Goal: Task Accomplishment & Management: Complete application form

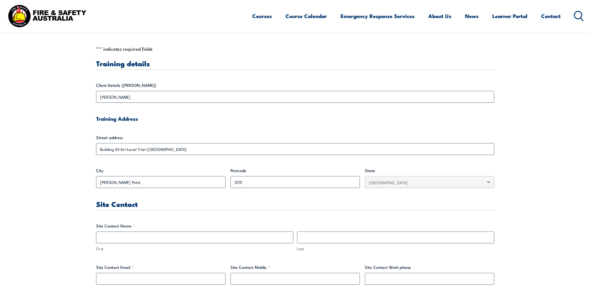
scroll to position [207, 0]
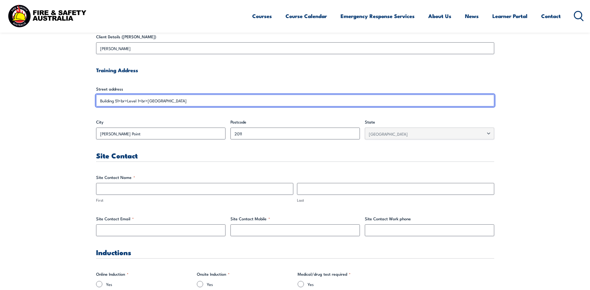
click at [184, 99] on input "Building 51<br>Level 1<br>[GEOGRAPHIC_DATA]" at bounding box center [295, 101] width 398 height 12
click at [137, 101] on input "Building 51<br>Level 1<br>[GEOGRAPHIC_DATA]" at bounding box center [295, 101] width 398 height 12
click at [148, 101] on input "Building 51<br>Level 1<br>[GEOGRAPHIC_DATA]" at bounding box center [295, 101] width 398 height 12
click at [146, 100] on input "Building 51<br>Level 1<br>[GEOGRAPHIC_DATA]" at bounding box center [295, 101] width 398 height 12
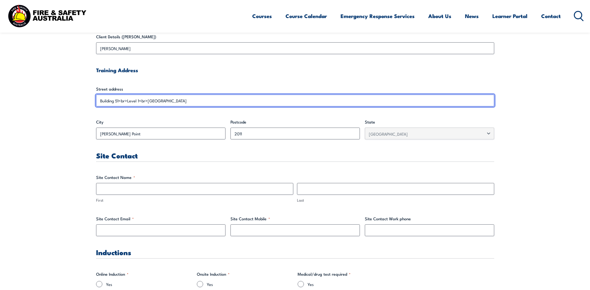
click at [147, 99] on input "Building 51<br>Level 1<br>[GEOGRAPHIC_DATA]" at bounding box center [295, 101] width 398 height 12
click at [109, 101] on input "Building 51<br>Level 1<br>[GEOGRAPHIC_DATA]" at bounding box center [295, 101] width 398 height 12
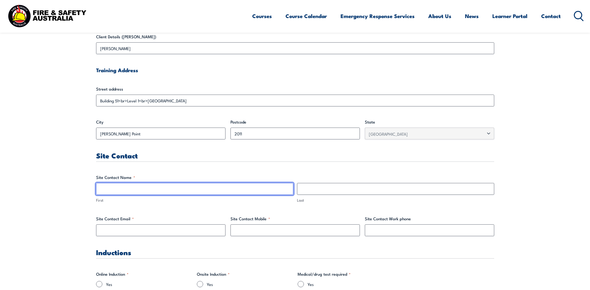
click at [238, 186] on input "First" at bounding box center [194, 189] width 197 height 12
type input "[PERSON_NAME]"
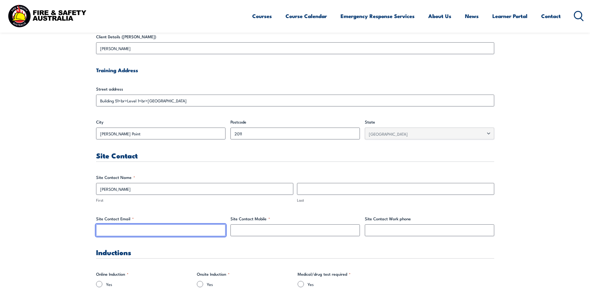
click at [167, 229] on input "Site Contact Email *" at bounding box center [160, 230] width 129 height 12
type input "[EMAIL_ADDRESS][DOMAIN_NAME]"
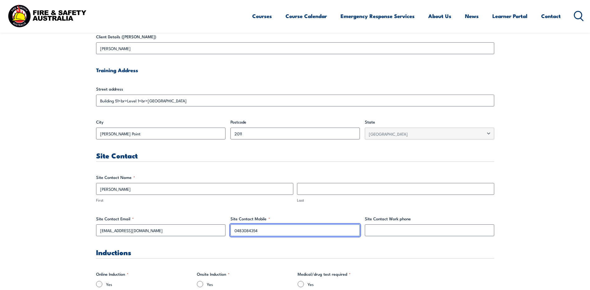
type input "0483084354"
click at [175, 250] on h3 "Inductions" at bounding box center [295, 251] width 398 height 7
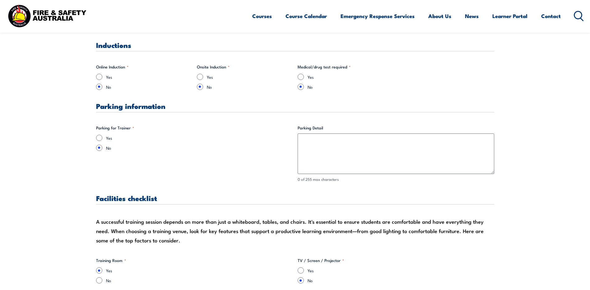
scroll to position [466, 0]
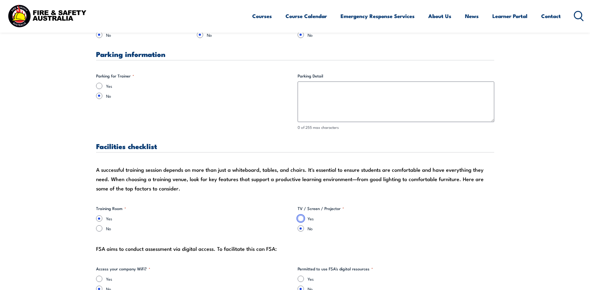
click at [302, 216] on input "Yes" at bounding box center [301, 218] width 6 height 6
radio input "true"
click at [98, 84] on input "Yes" at bounding box center [99, 86] width 6 height 6
radio input "true"
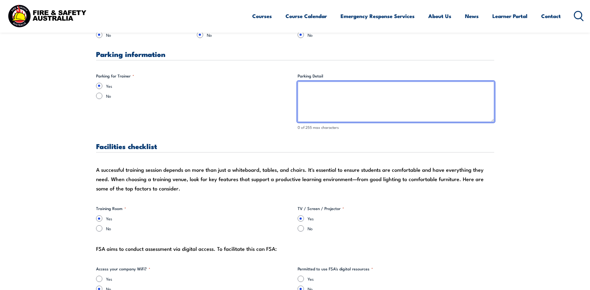
click at [303, 103] on textarea "Parking Detail" at bounding box center [396, 101] width 197 height 40
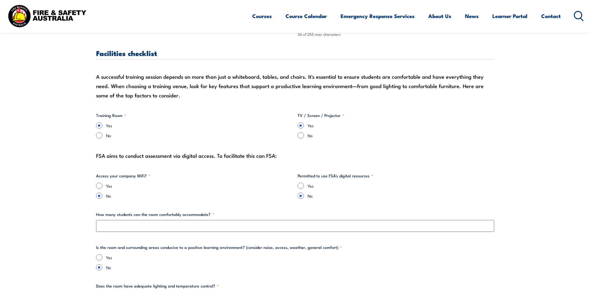
scroll to position [570, 0]
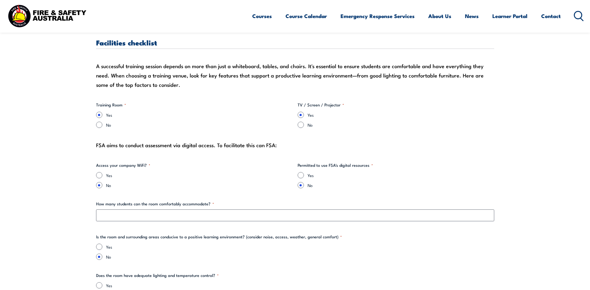
type textarea "On-Site Drive on with DCAC"
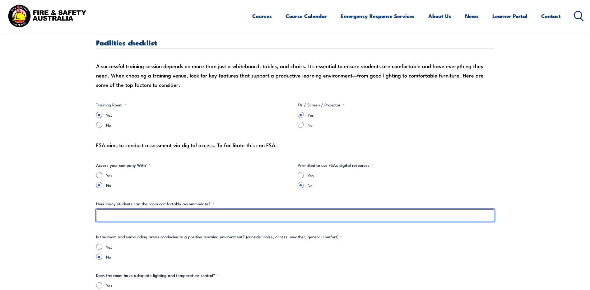
click at [235, 215] on input "How many students can the room comfortably accommodate? *" at bounding box center [295, 215] width 398 height 12
type input "15"
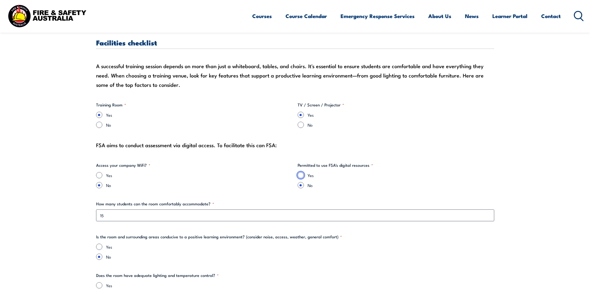
click at [302, 176] on input "Yes" at bounding box center [301, 175] width 6 height 6
radio input "true"
click at [104, 248] on div "Yes" at bounding box center [295, 246] width 398 height 6
click at [99, 247] on input "Yes" at bounding box center [99, 246] width 6 height 6
radio input "true"
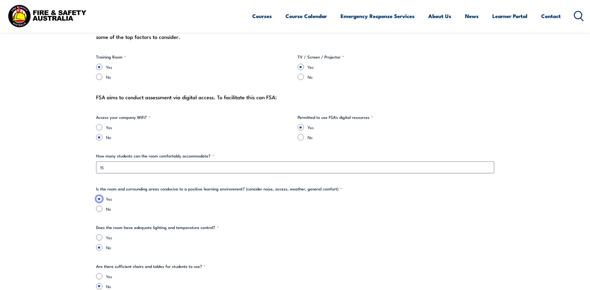
scroll to position [622, 0]
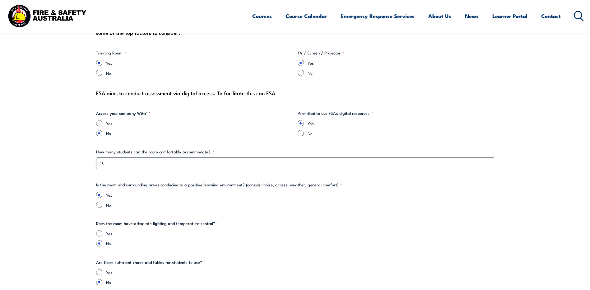
click at [110, 234] on label "Yes" at bounding box center [300, 233] width 388 height 6
click at [102, 234] on input "Yes" at bounding box center [99, 233] width 6 height 6
radio input "true"
click at [99, 272] on input "Yes" at bounding box center [99, 272] width 6 height 6
radio input "true"
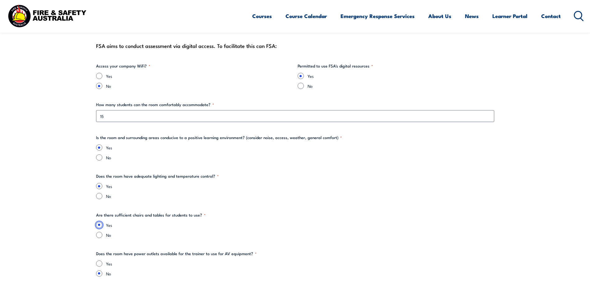
scroll to position [674, 0]
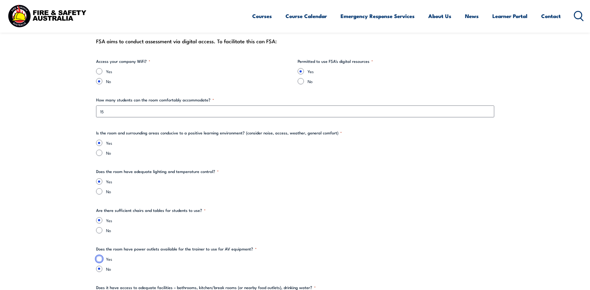
click at [102, 260] on input "Yes" at bounding box center [99, 259] width 6 height 6
radio input "true"
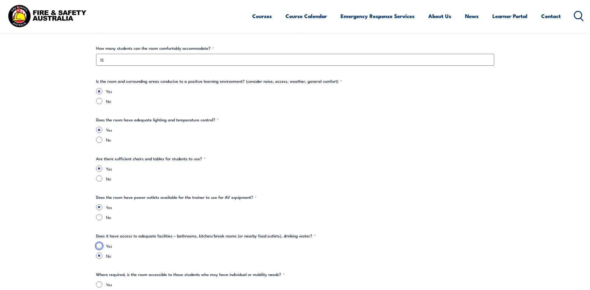
click at [100, 245] on input "Yes" at bounding box center [99, 246] width 6 height 6
radio input "true"
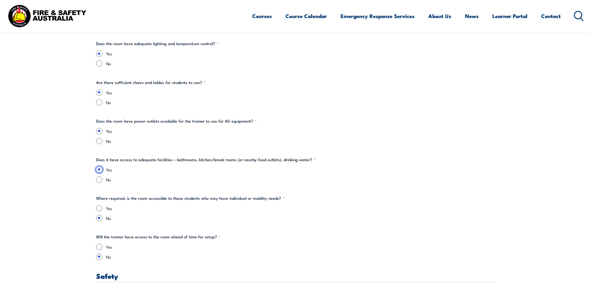
scroll to position [829, 0]
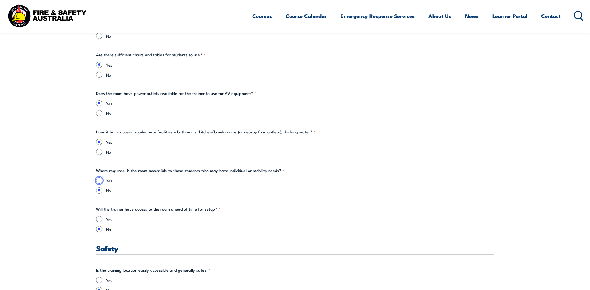
click at [99, 180] on input "Yes" at bounding box center [99, 180] width 6 height 6
radio input "true"
click at [98, 217] on input "Yes" at bounding box center [99, 219] width 6 height 6
radio input "true"
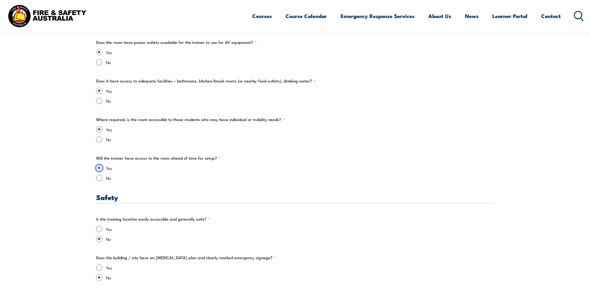
scroll to position [881, 0]
click at [96, 229] on input "Yes" at bounding box center [99, 228] width 6 height 6
radio input "true"
drag, startPoint x: 101, startPoint y: 265, endPoint x: 105, endPoint y: 259, distance: 7.0
click at [100, 262] on fieldset "Does the building / site have an [MEDICAL_DATA] plan and clearly marked emergen…" at bounding box center [295, 267] width 398 height 26
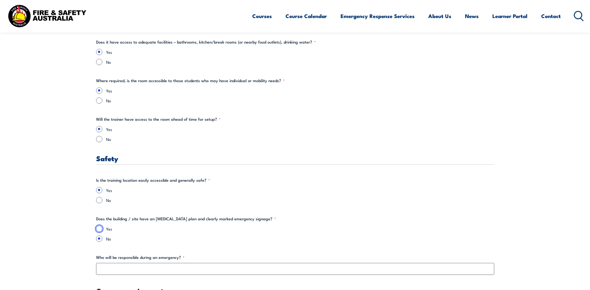
scroll to position [933, 0]
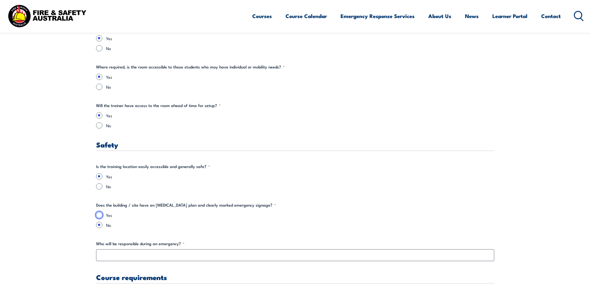
click at [101, 216] on input "Yes" at bounding box center [99, 215] width 6 height 6
radio input "true"
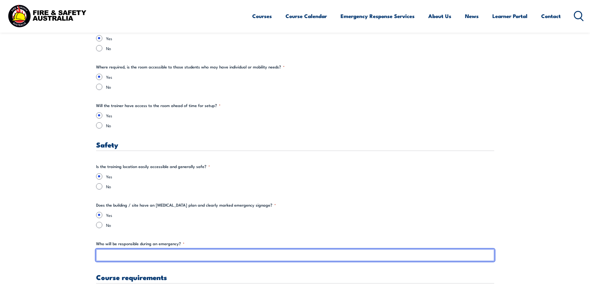
click at [138, 257] on input "Who will be responsible during an emergency? *" at bounding box center [295, 255] width 398 height 12
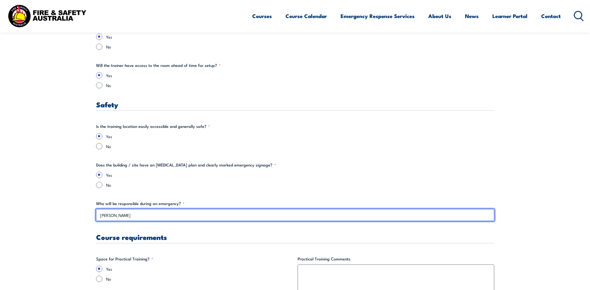
scroll to position [1036, 0]
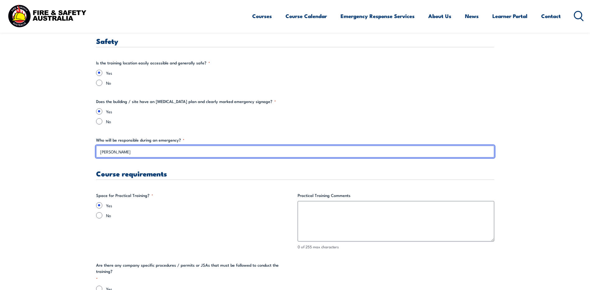
type input "[PERSON_NAME]"
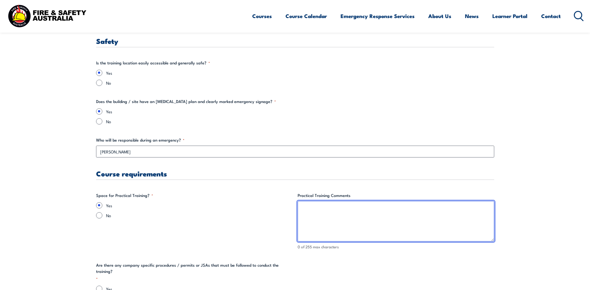
click at [355, 224] on textarea "Practical Training Comments" at bounding box center [396, 221] width 197 height 40
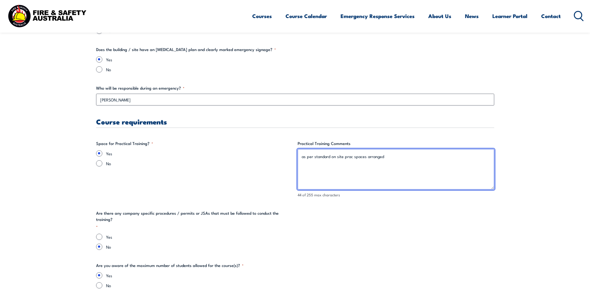
type textarea "as per standard on site prac spaces arranged"
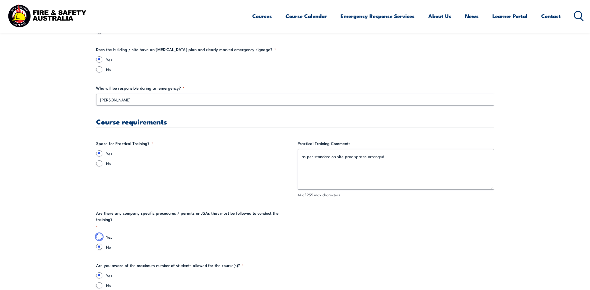
click at [99, 234] on input "Yes" at bounding box center [99, 237] width 6 height 6
radio input "true"
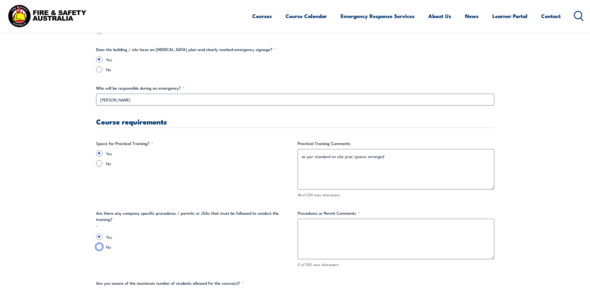
click at [98, 243] on input "No" at bounding box center [99, 246] width 6 height 6
radio input "true"
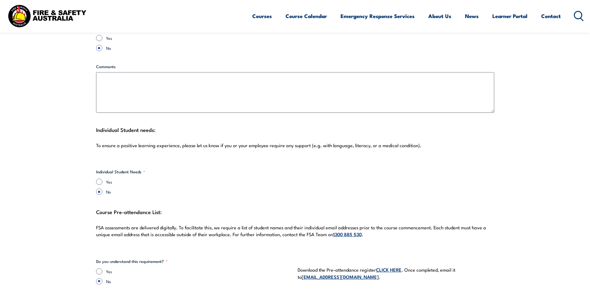
scroll to position [1555, 0]
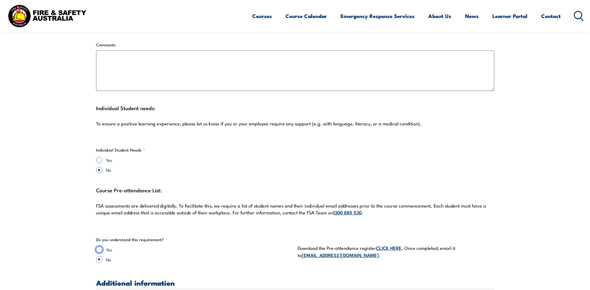
click at [98, 246] on input "Yes" at bounding box center [99, 249] width 6 height 6
radio input "true"
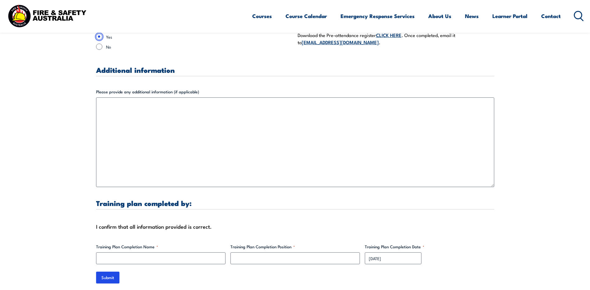
scroll to position [1814, 0]
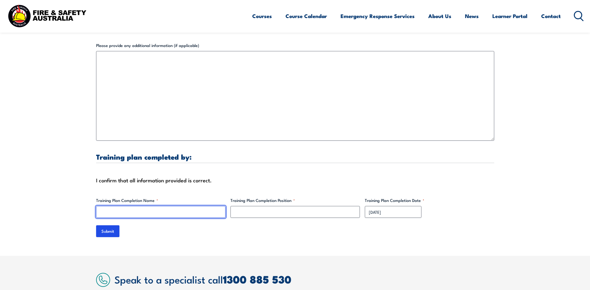
click at [190, 206] on input "Training Plan Completion Name *" at bounding box center [160, 212] width 129 height 12
type input "[PERSON_NAME]"
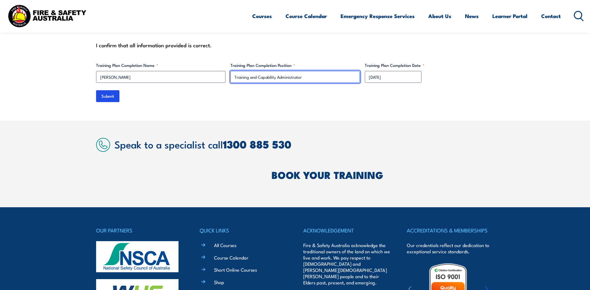
scroll to position [1811, 0]
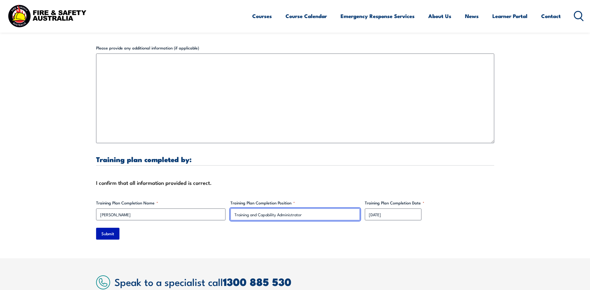
type input "Training and Capability Administrator"
click at [114, 229] on input "Submit" at bounding box center [107, 234] width 23 height 12
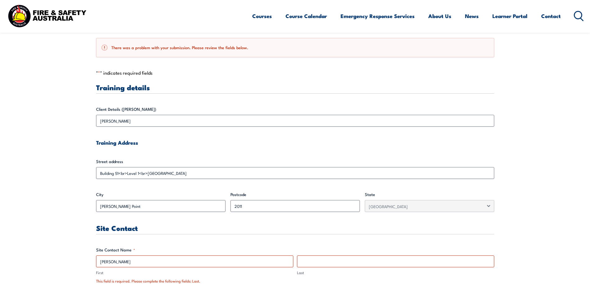
scroll to position [207, 0]
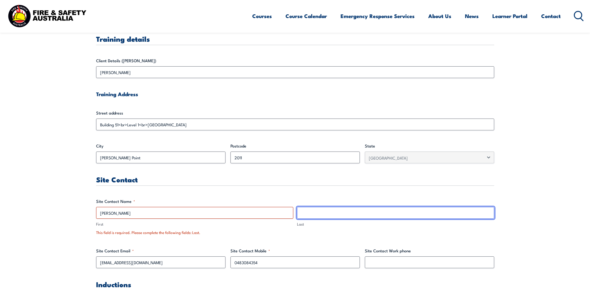
click at [315, 213] on input "Last" at bounding box center [395, 213] width 197 height 12
type input "Batmaz"
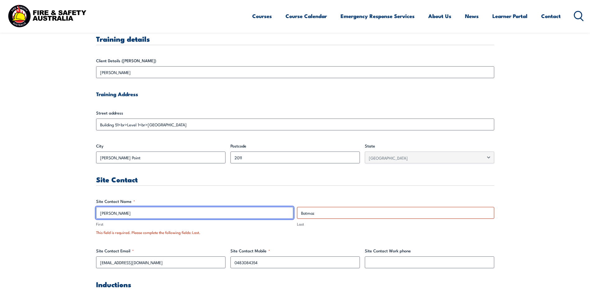
click at [184, 209] on input "[PERSON_NAME]" at bounding box center [194, 213] width 197 height 12
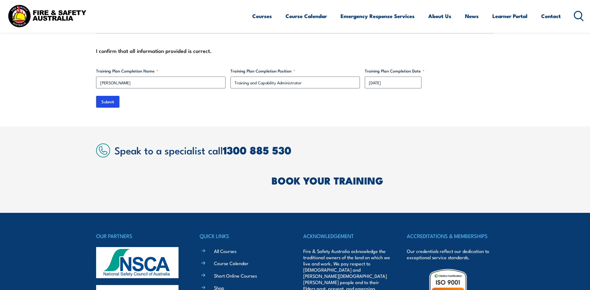
scroll to position [1969, 0]
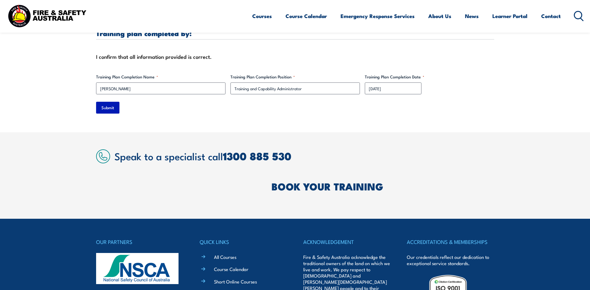
type input "Seval"
click at [101, 102] on input "Submit" at bounding box center [107, 108] width 23 height 12
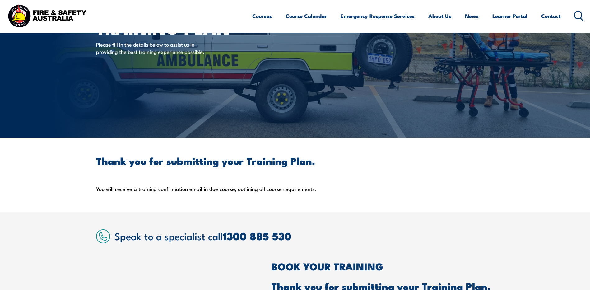
scroll to position [0, 0]
